Goal: Task Accomplishment & Management: Use online tool/utility

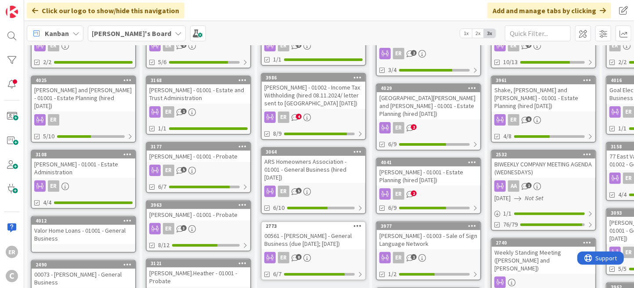
scroll to position [88, 0]
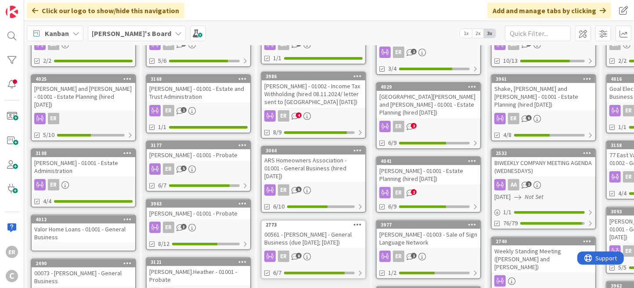
click at [337, 96] on div "[PERSON_NAME] - 01002 - Income Tax Withholding (hired 08.11.2024/ letter sent t…" at bounding box center [314, 93] width 104 height 27
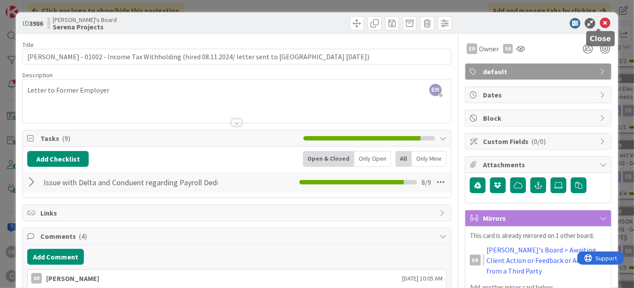
click at [600, 25] on icon at bounding box center [605, 23] width 11 height 11
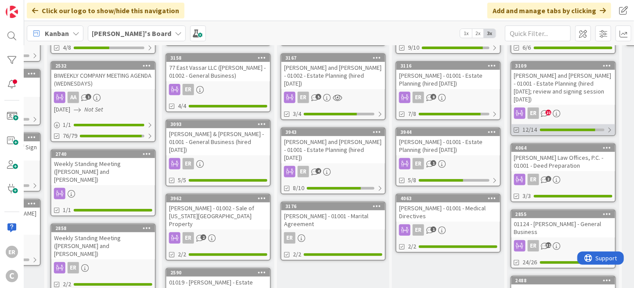
scroll to position [176, 440]
click at [590, 74] on div "[PERSON_NAME] and [PERSON_NAME] - 01001 - Estate Planning (hired [DATE]; review…" at bounding box center [564, 86] width 104 height 35
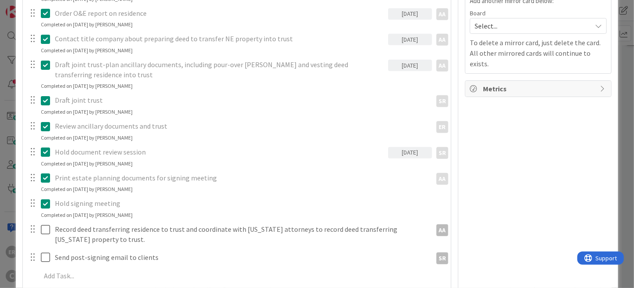
scroll to position [307, 0]
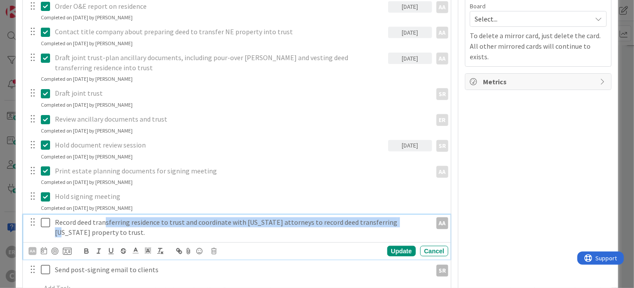
drag, startPoint x: 105, startPoint y: 222, endPoint x: 393, endPoint y: 222, distance: 287.6
click at [393, 222] on p "Record deed transferring residence to trust and coordinate with [US_STATE] atto…" at bounding box center [241, 227] width 373 height 20
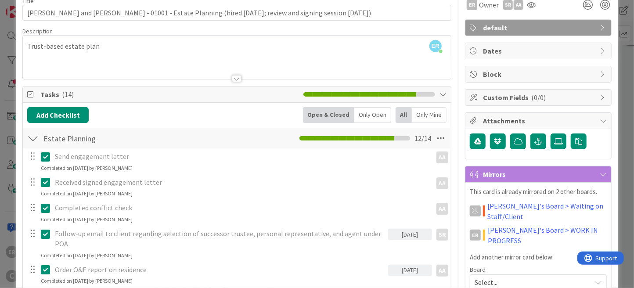
scroll to position [0, 0]
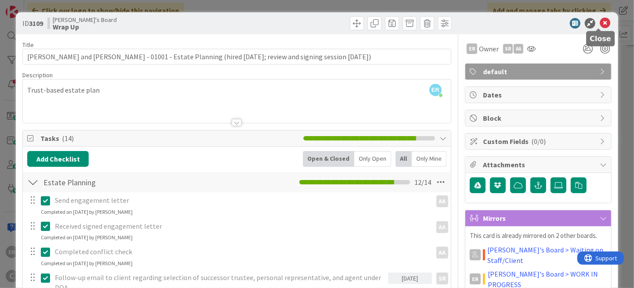
click at [602, 25] on icon at bounding box center [605, 23] width 11 height 11
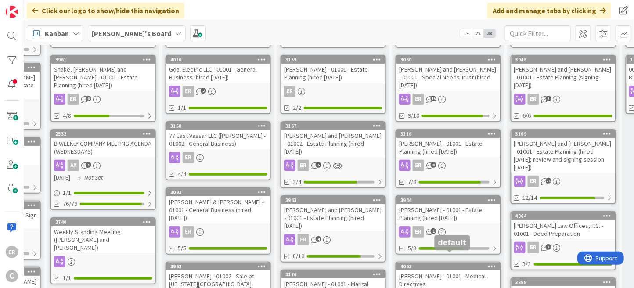
scroll to position [44, 440]
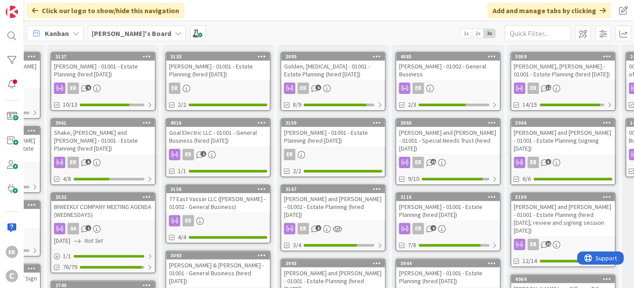
click at [567, 138] on div "[PERSON_NAME] and [PERSON_NAME] - 01001 - Estate Planning (signing [DATE])" at bounding box center [564, 140] width 104 height 27
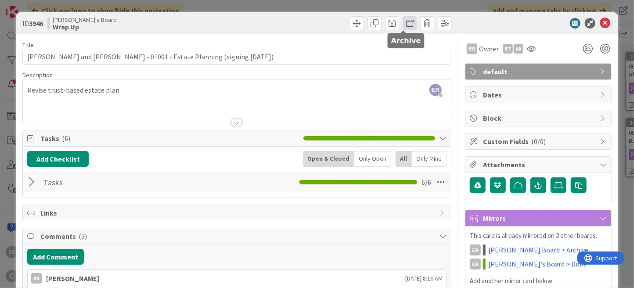
click at [406, 26] on span at bounding box center [410, 23] width 14 height 14
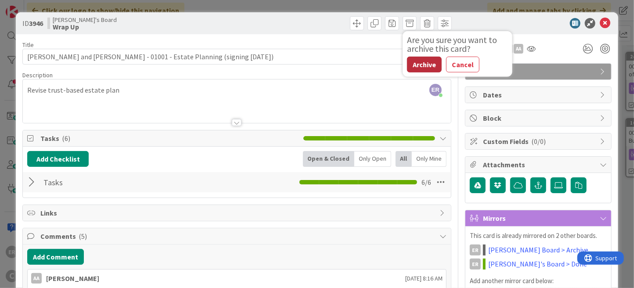
click at [410, 66] on button "Archive" at bounding box center [424, 65] width 35 height 16
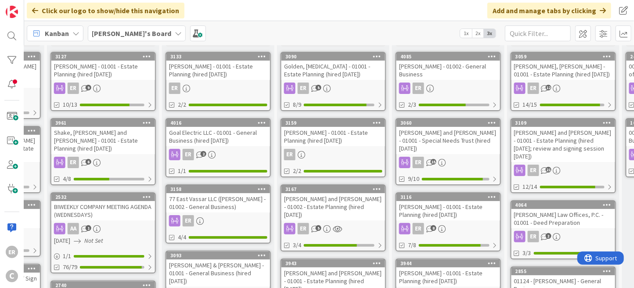
click at [578, 81] on link "3059 [PERSON_NAME], [PERSON_NAME] - 01001 - Estate Planning (hired [DATE]) ER 1…" at bounding box center [563, 81] width 105 height 59
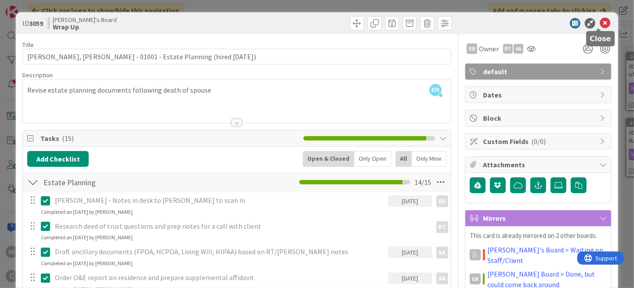
click at [602, 26] on icon at bounding box center [605, 23] width 11 height 11
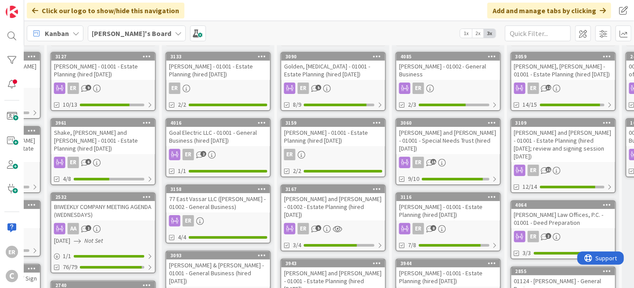
click at [571, 76] on div "[PERSON_NAME], [PERSON_NAME] - 01001 - Estate Planning (hired [DATE])" at bounding box center [564, 70] width 104 height 19
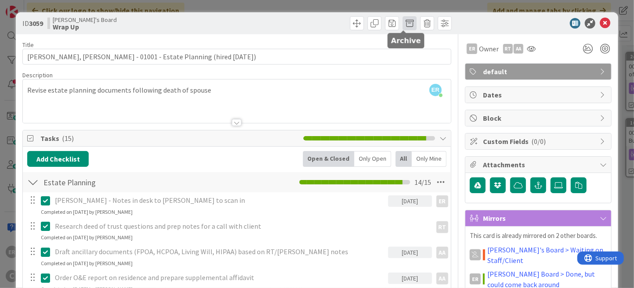
click at [403, 25] on span at bounding box center [410, 23] width 14 height 14
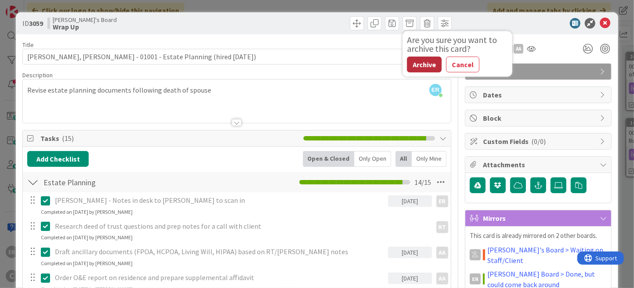
click at [415, 66] on button "Archive" at bounding box center [424, 65] width 35 height 16
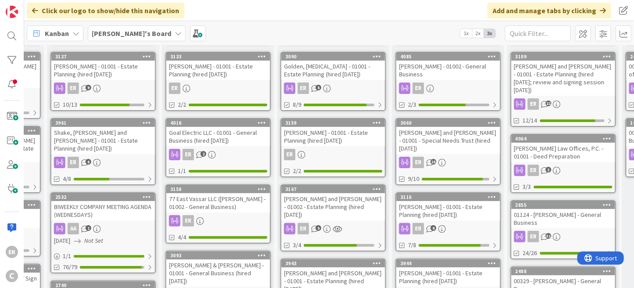
click at [336, 144] on div "[PERSON_NAME] - 01001 - Estate Planning (hired [DATE])" at bounding box center [333, 136] width 104 height 19
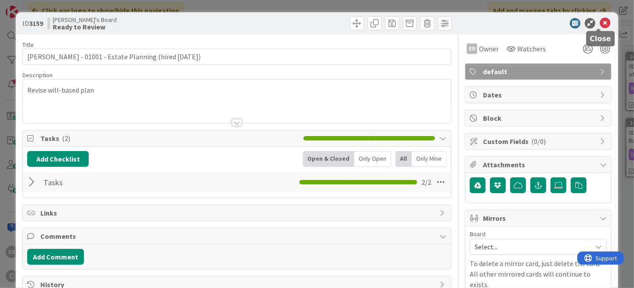
click at [600, 21] on icon at bounding box center [605, 23] width 11 height 11
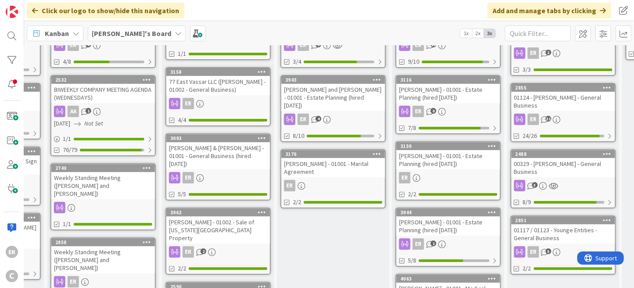
click at [433, 216] on div "[PERSON_NAME] - 01001 - Estate Planning (hired [DATE])" at bounding box center [448, 225] width 104 height 19
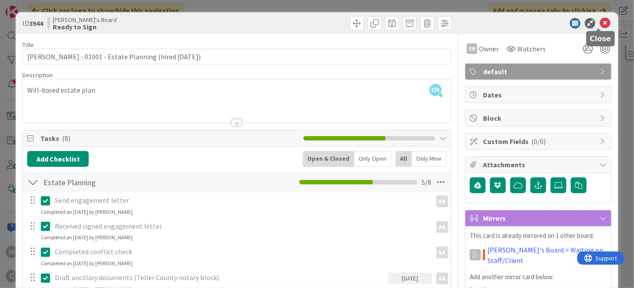
click at [601, 21] on icon at bounding box center [605, 23] width 11 height 11
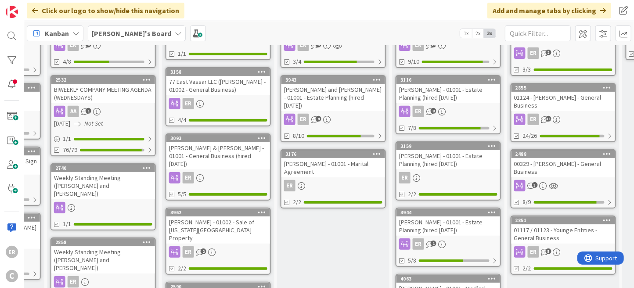
click at [462, 158] on div "[PERSON_NAME] - 01001 - Estate Planning (hired [DATE])" at bounding box center [448, 159] width 104 height 19
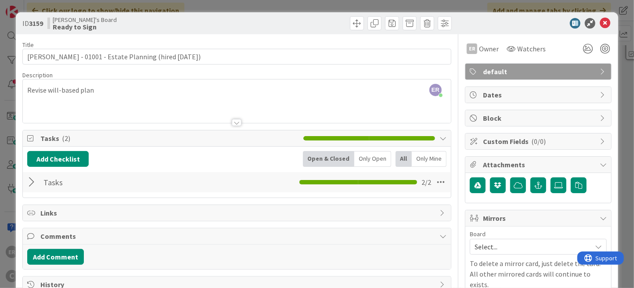
click at [35, 182] on div at bounding box center [32, 182] width 11 height 16
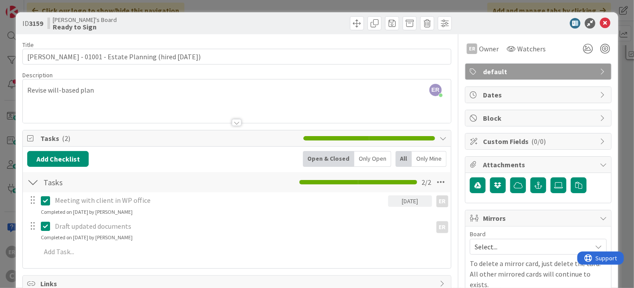
click at [33, 183] on div at bounding box center [32, 182] width 11 height 16
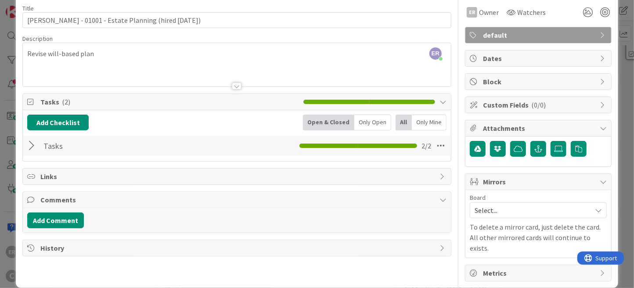
click at [481, 213] on span "Select..." at bounding box center [531, 210] width 112 height 12
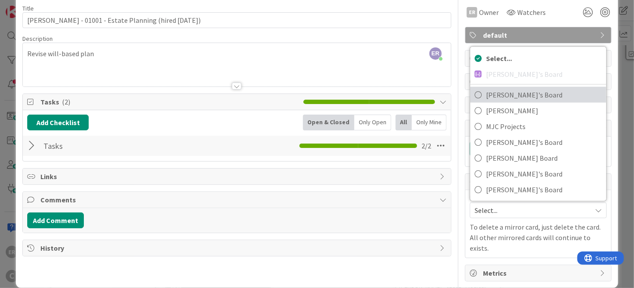
click at [503, 98] on span "[PERSON_NAME]'s Board" at bounding box center [544, 94] width 116 height 13
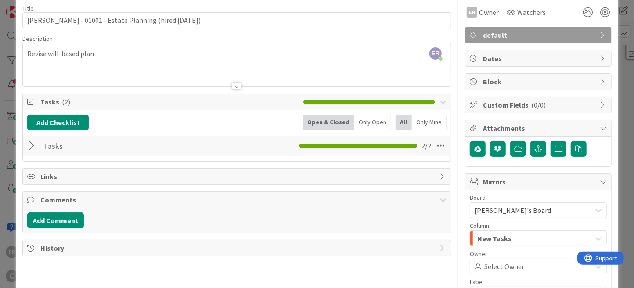
click at [496, 240] on span "New Tasks" at bounding box center [494, 238] width 34 height 11
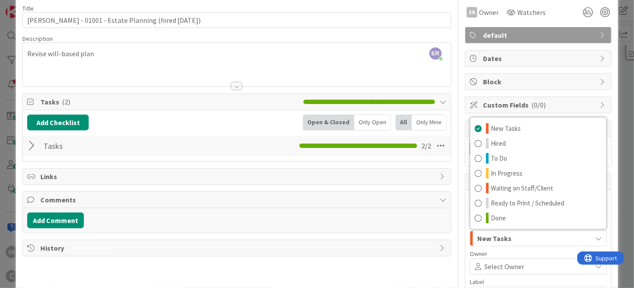
scroll to position [80, 0]
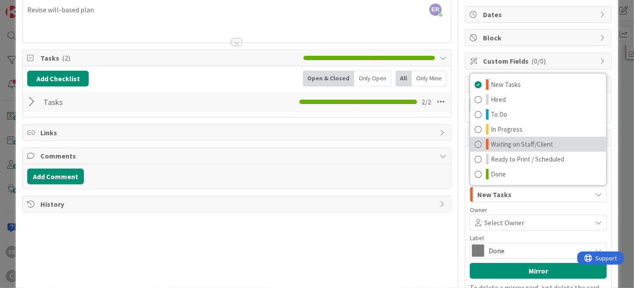
click at [515, 141] on span "Waiting on Staff/Client" at bounding box center [522, 144] width 62 height 11
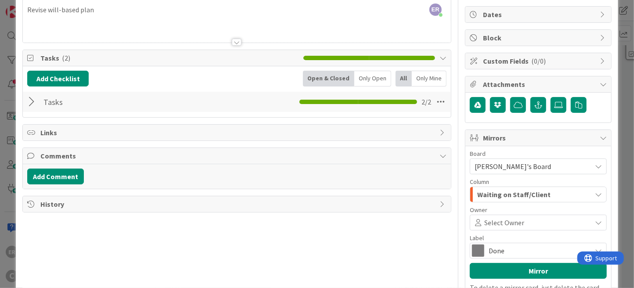
click at [507, 222] on span "Select Owner" at bounding box center [504, 222] width 40 height 11
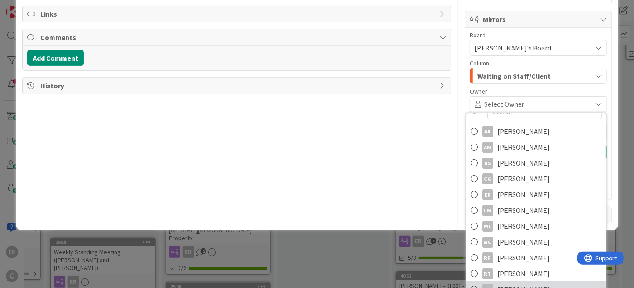
scroll to position [212, 0]
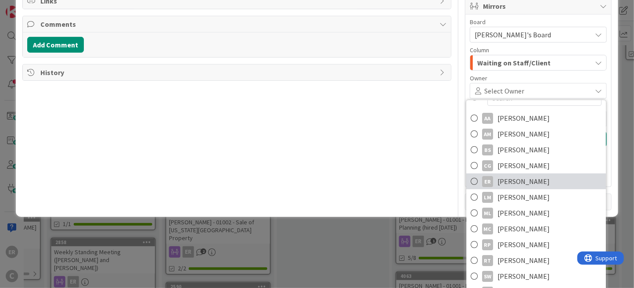
click at [521, 184] on span "[PERSON_NAME]" at bounding box center [523, 181] width 52 height 13
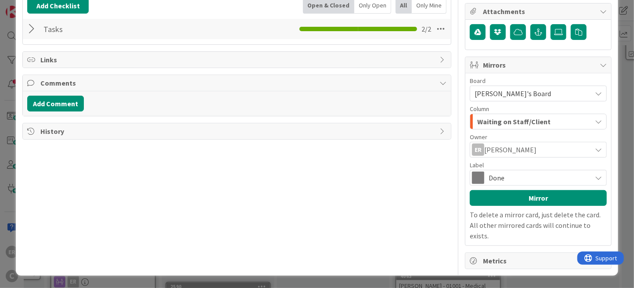
scroll to position [141, 0]
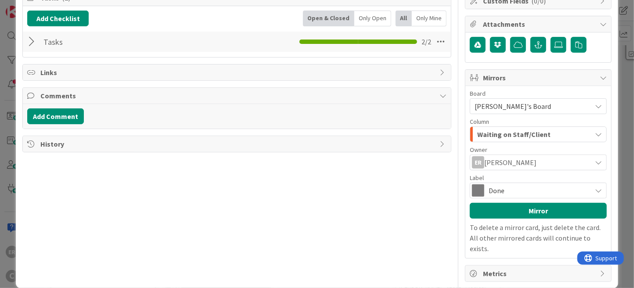
click at [511, 192] on span "Done" at bounding box center [538, 190] width 98 height 12
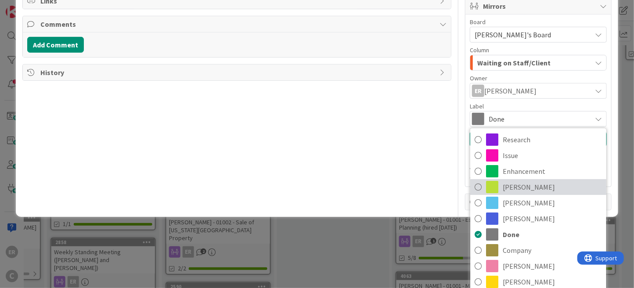
click at [514, 191] on span "[PERSON_NAME]" at bounding box center [552, 186] width 99 height 13
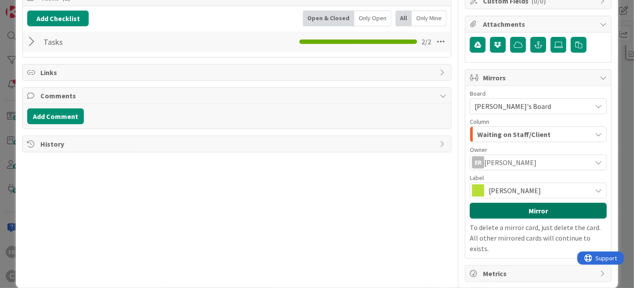
click at [537, 213] on button "Mirror" at bounding box center [538, 211] width 137 height 16
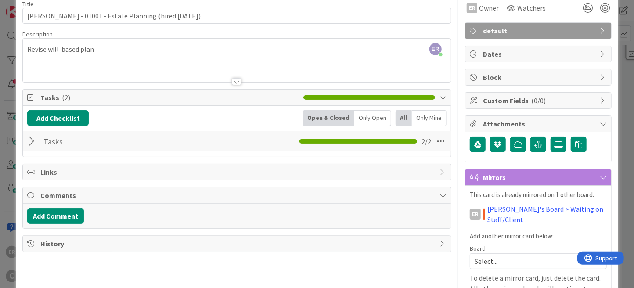
scroll to position [0, 0]
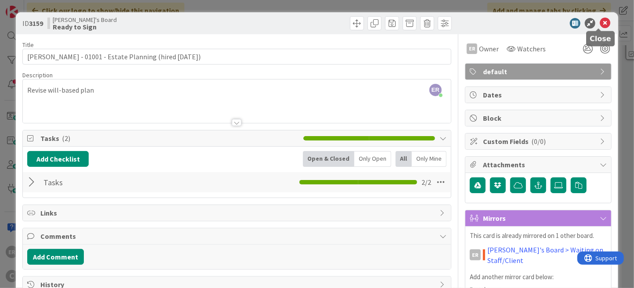
click at [600, 26] on icon at bounding box center [605, 23] width 11 height 11
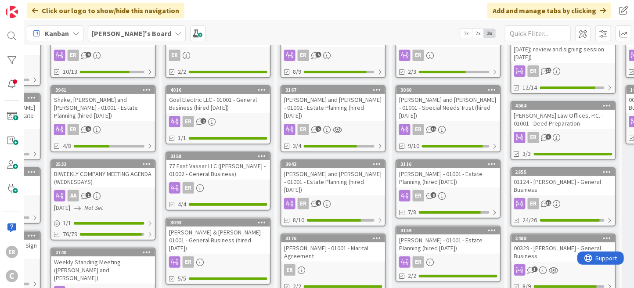
scroll to position [88, 440]
